Goal: Task Accomplishment & Management: Manage account settings

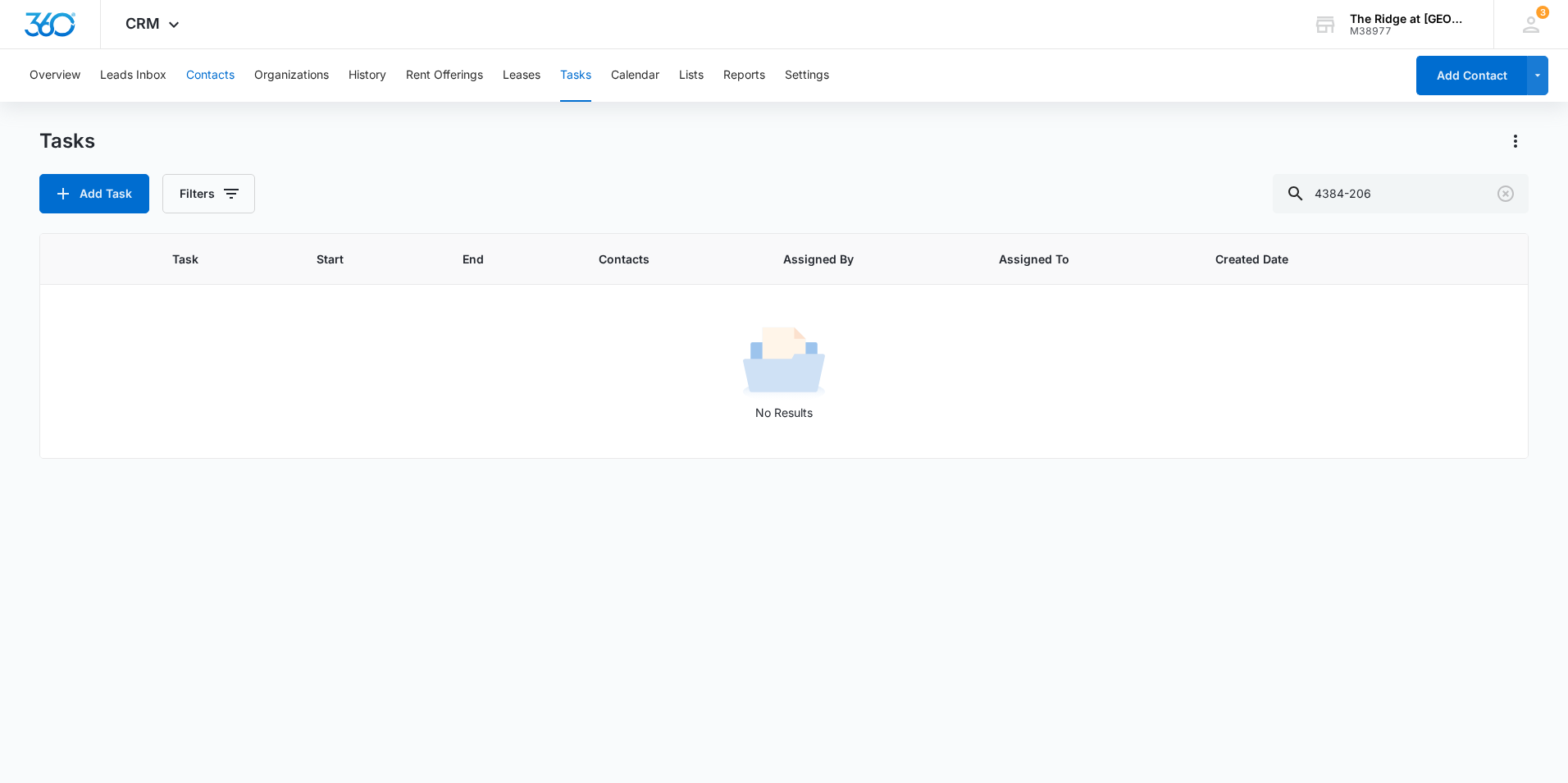
click at [199, 70] on button "Contacts" at bounding box center [210, 76] width 48 height 53
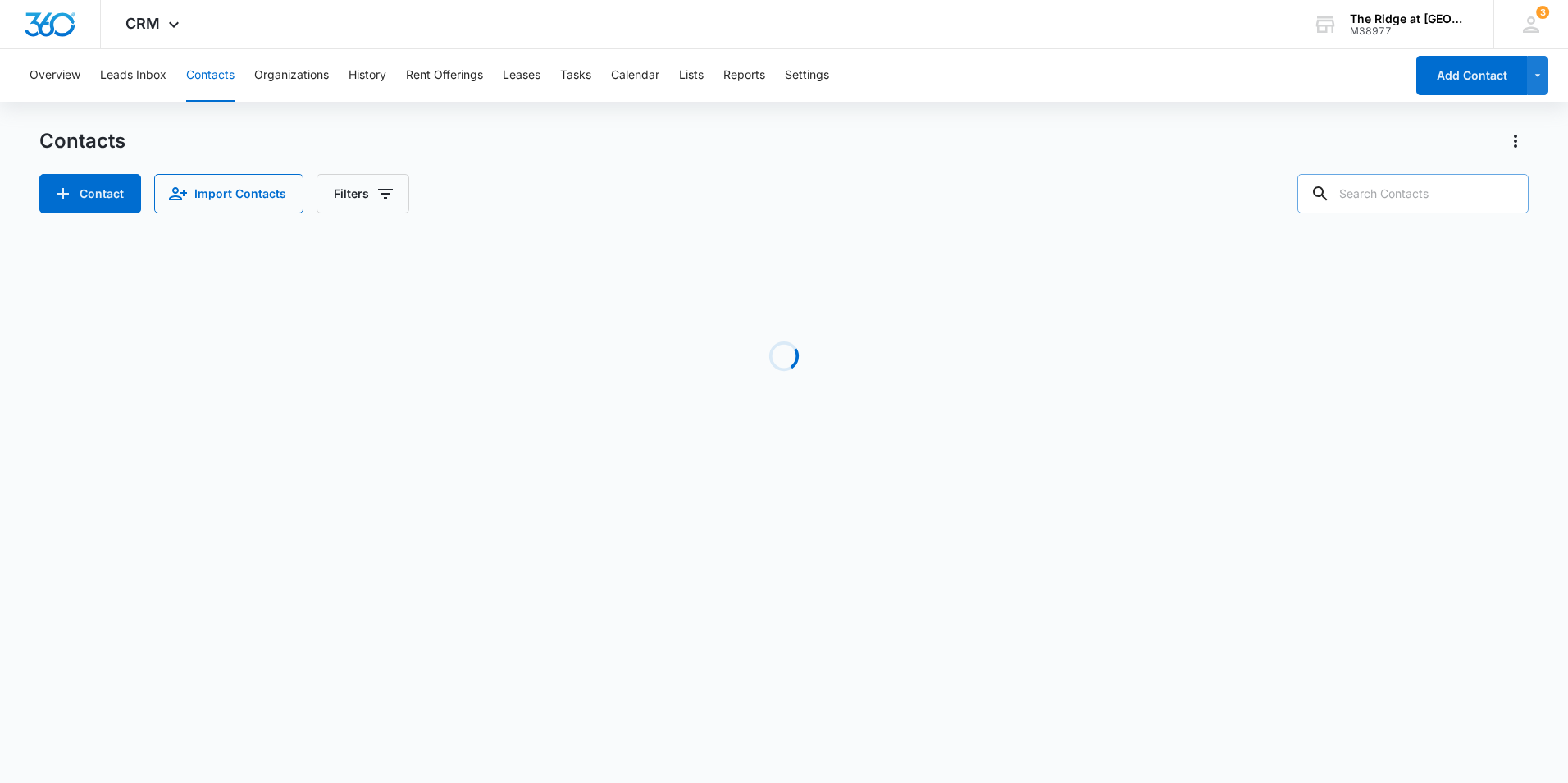
click at [1431, 183] on input "text" at bounding box center [1413, 194] width 232 height 40
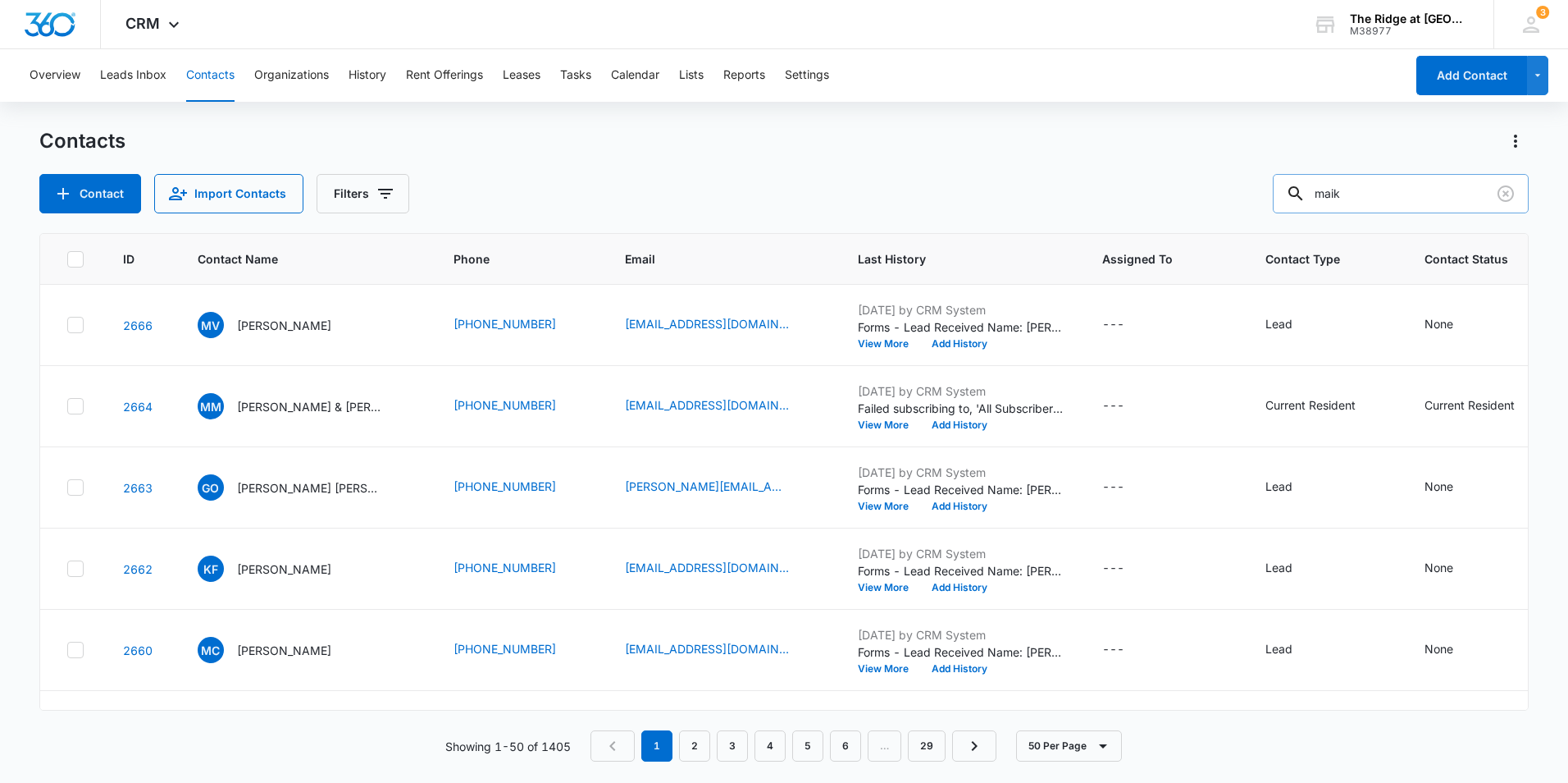
type input "maik"
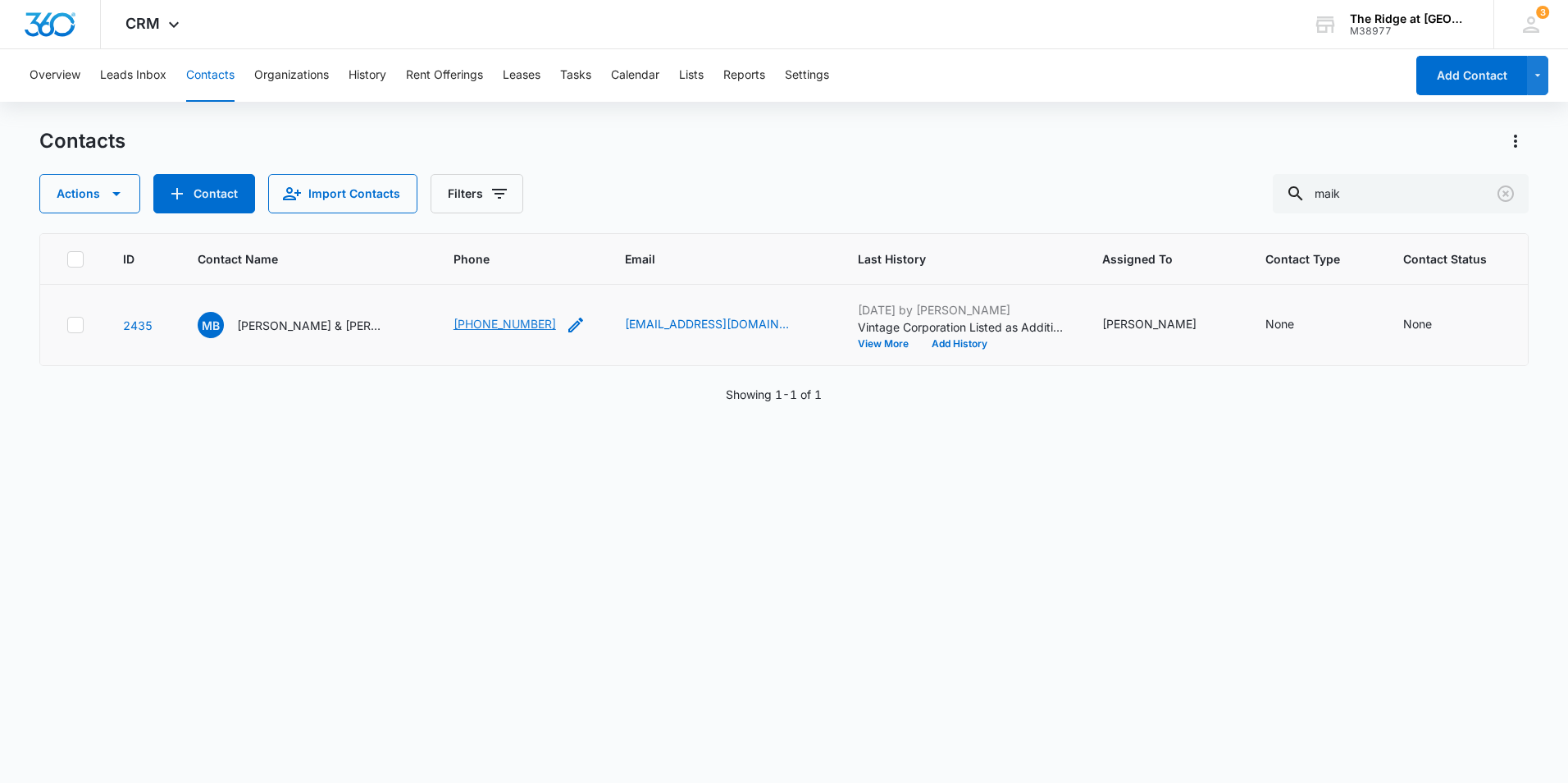
click at [489, 322] on link "[PHONE_NUMBER]" at bounding box center [504, 324] width 102 height 18
click at [300, 324] on p "[PERSON_NAME] & [PERSON_NAME]" at bounding box center [311, 326] width 148 height 18
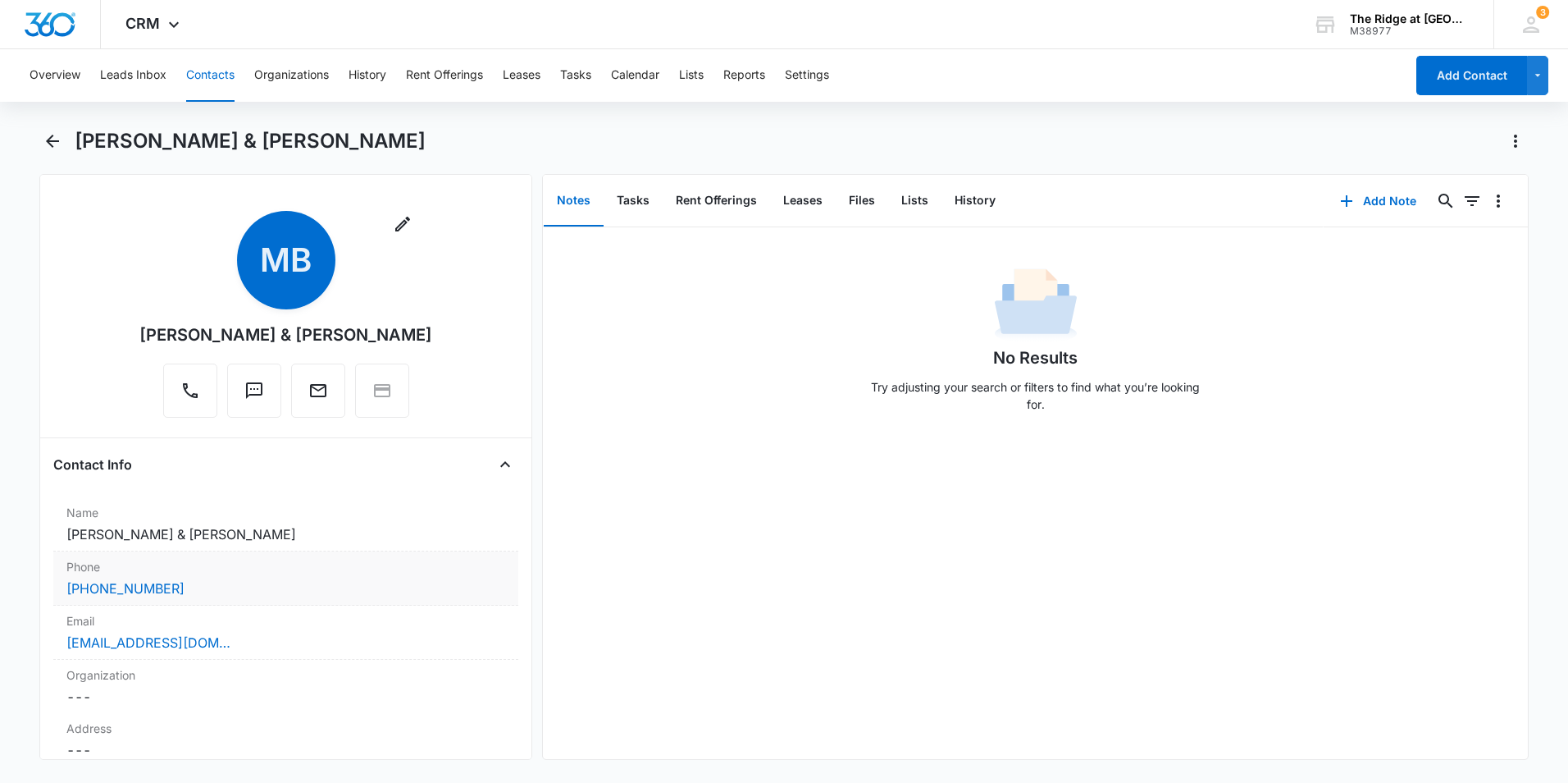
click at [290, 577] on div "Phone Cancel Save Changes [PHONE_NUMBER]" at bounding box center [286, 578] width 465 height 54
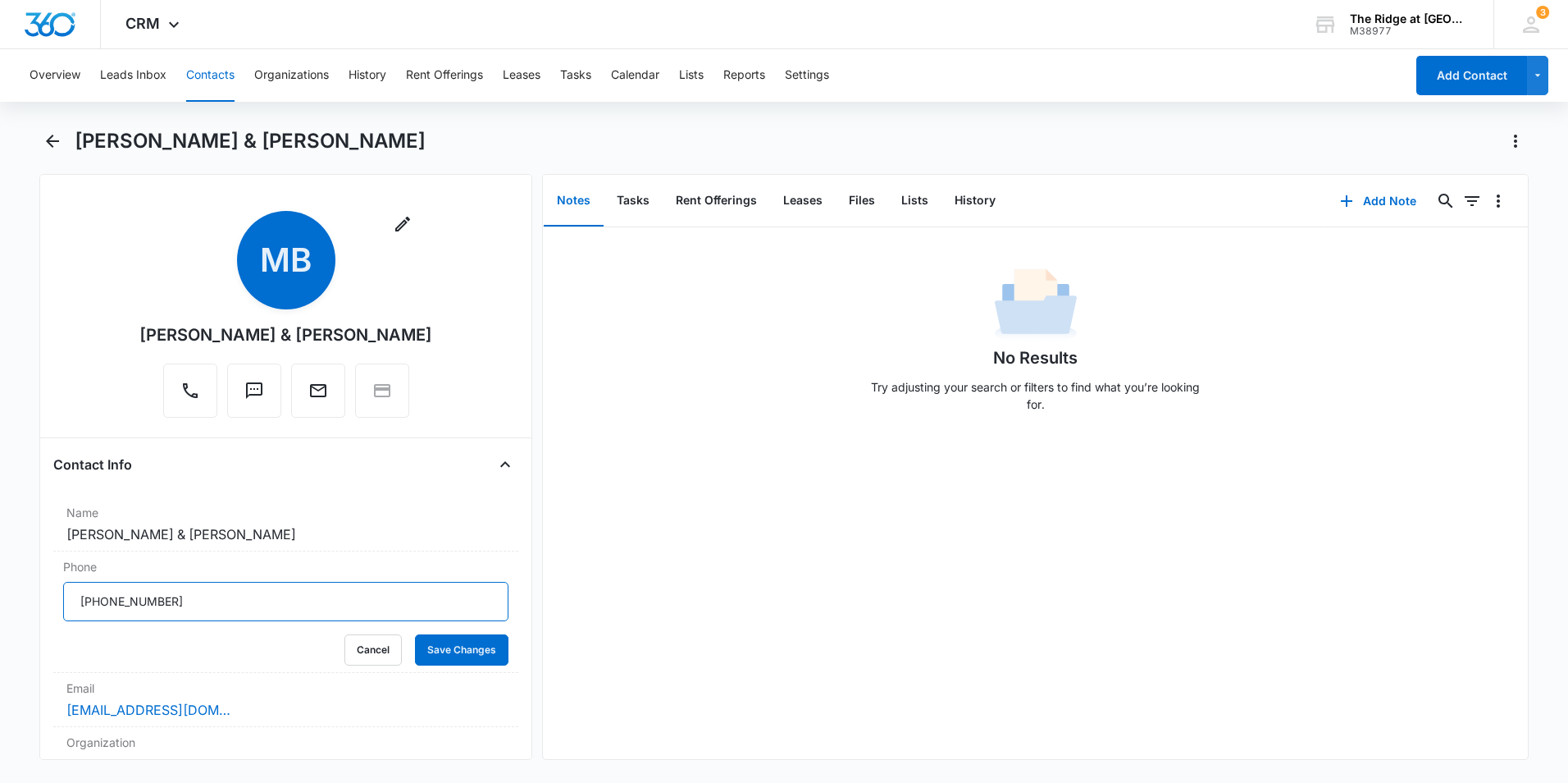
drag, startPoint x: 231, startPoint y: 588, endPoint x: 6, endPoint y: 595, distance: 225.1
click at [6, 595] on main "[PERSON_NAME] & [PERSON_NAME] Remove MB [PERSON_NAME] & [PERSON_NAME] Contact I…" at bounding box center [784, 454] width 1568 height 652
type input "[PHONE_NUMBER]"
click at [479, 654] on button "Save Changes" at bounding box center [461, 649] width 93 height 31
